Goal: Download file/media

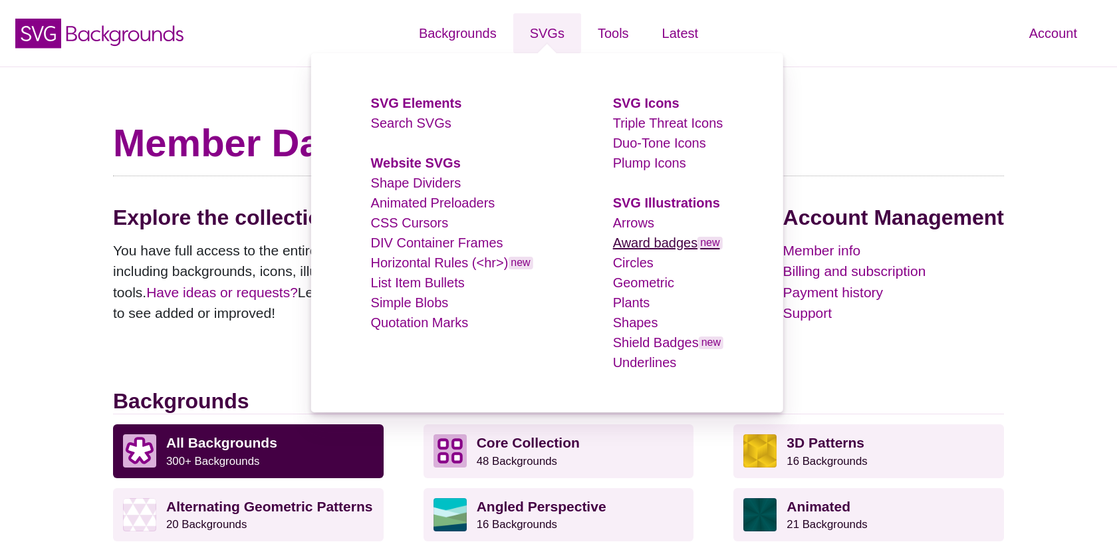
click at [640, 243] on link "Award badges new" at bounding box center [668, 242] width 110 height 15
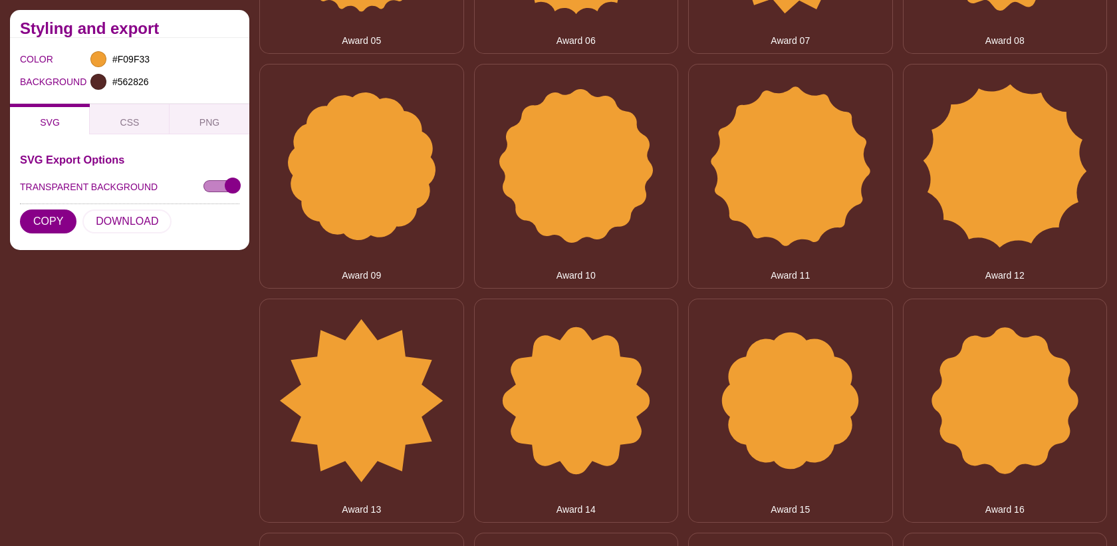
scroll to position [637, 0]
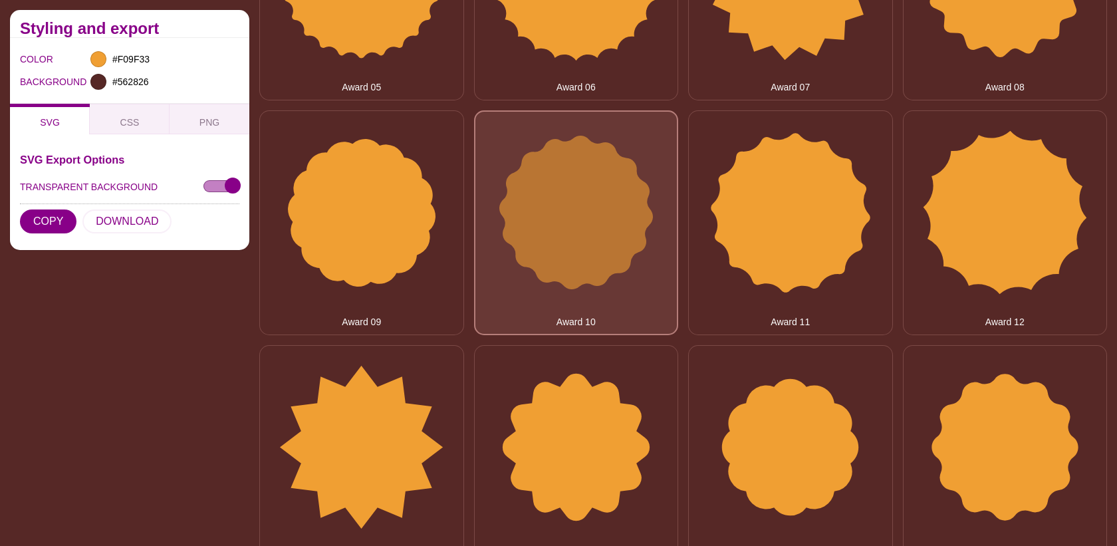
click at [565, 215] on button "Award 10" at bounding box center [576, 222] width 205 height 225
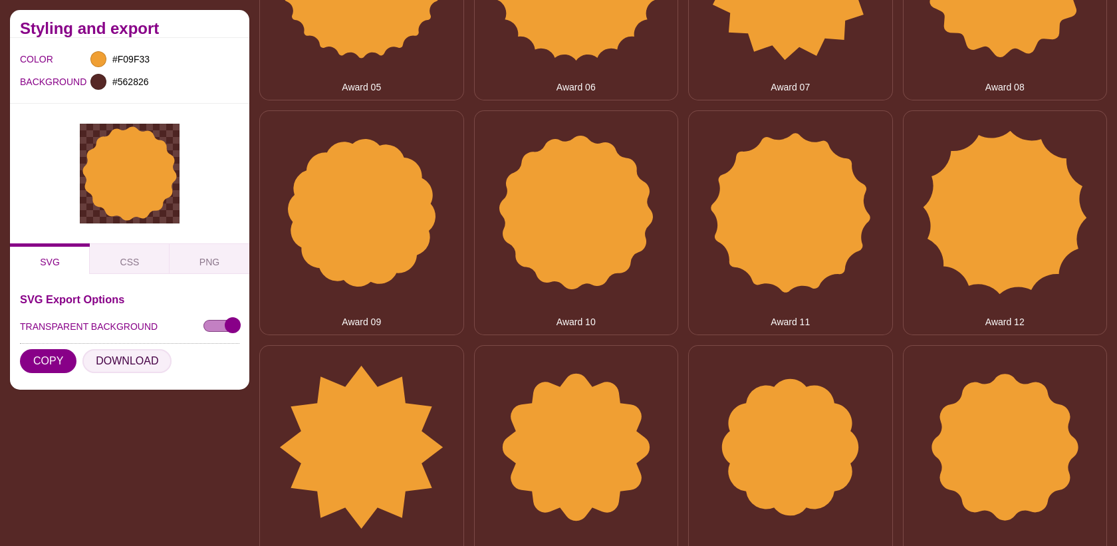
click at [104, 364] on button "DOWNLOAD" at bounding box center [126, 361] width 89 height 24
click at [120, 88] on input "#562826" at bounding box center [134, 81] width 49 height 17
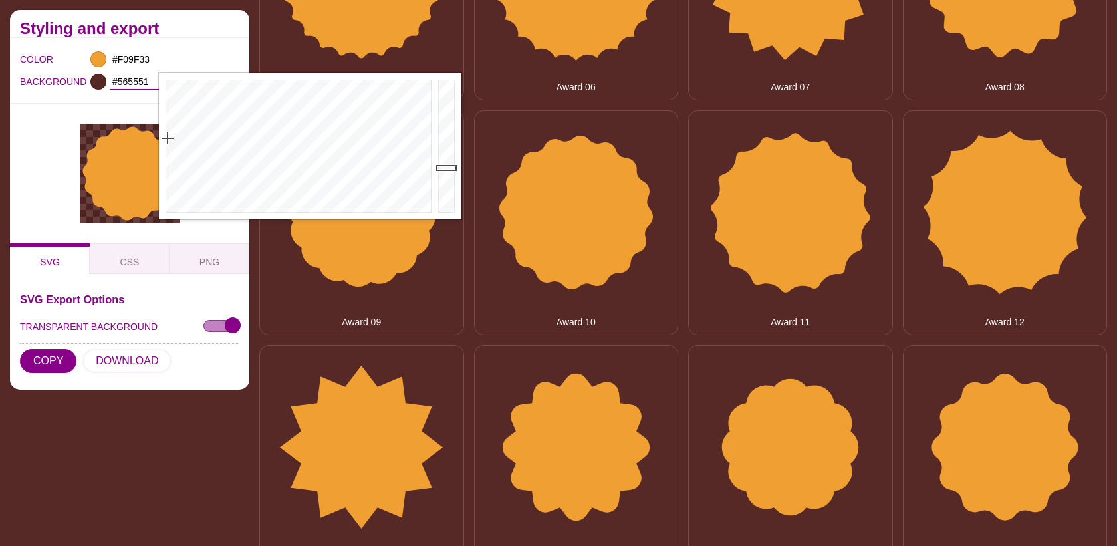
type input "#565656"
drag, startPoint x: 213, startPoint y: 186, endPoint x: 174, endPoint y: 230, distance: 59.4
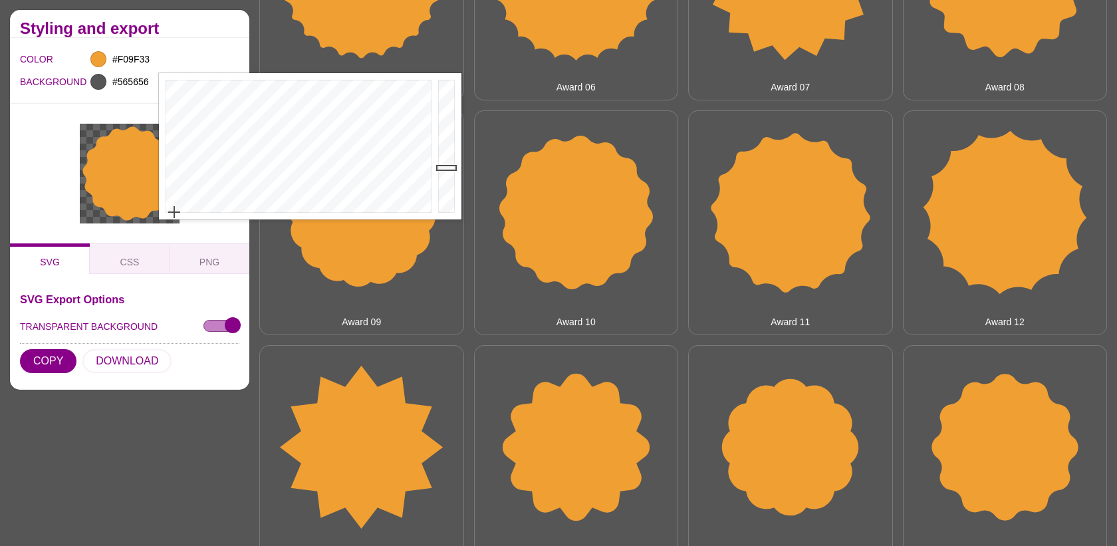
click at [45, 130] on div at bounding box center [129, 174] width 239 height 140
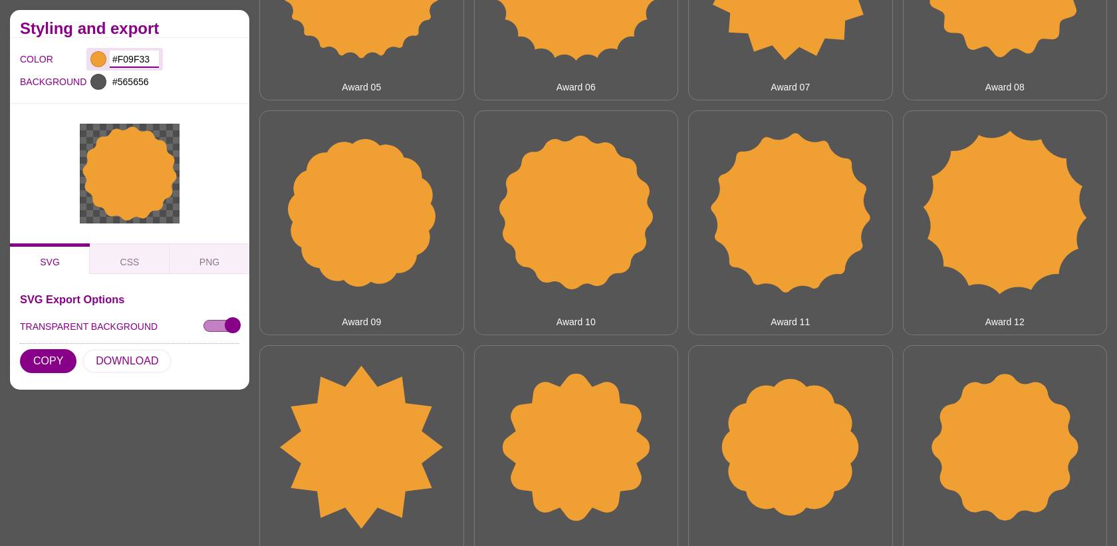
click at [133, 60] on input "#F09F33" at bounding box center [134, 59] width 49 height 17
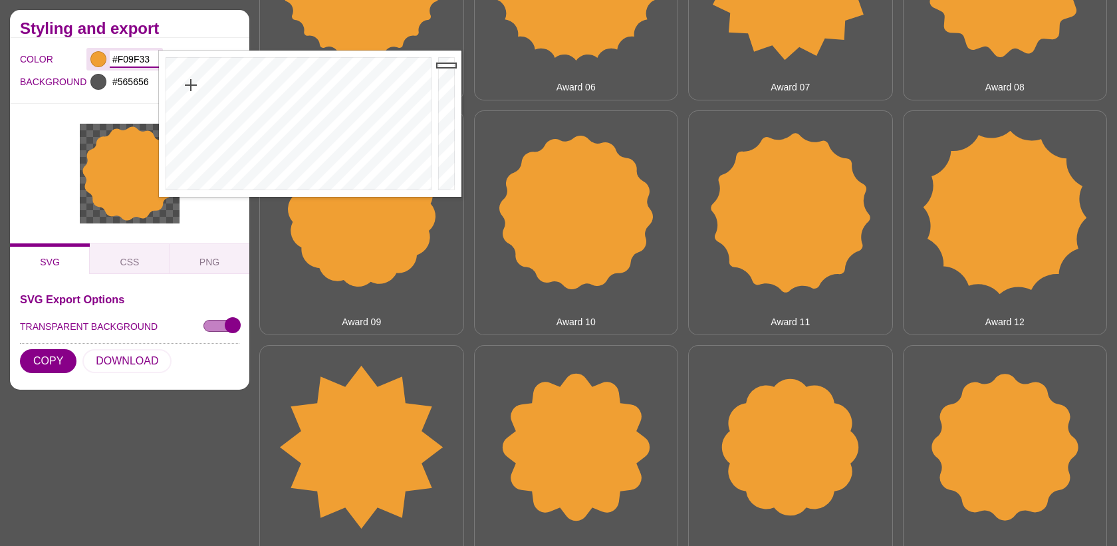
click at [134, 57] on input "#F09F33" at bounding box center [134, 59] width 49 height 17
